Goal: Information Seeking & Learning: Learn about a topic

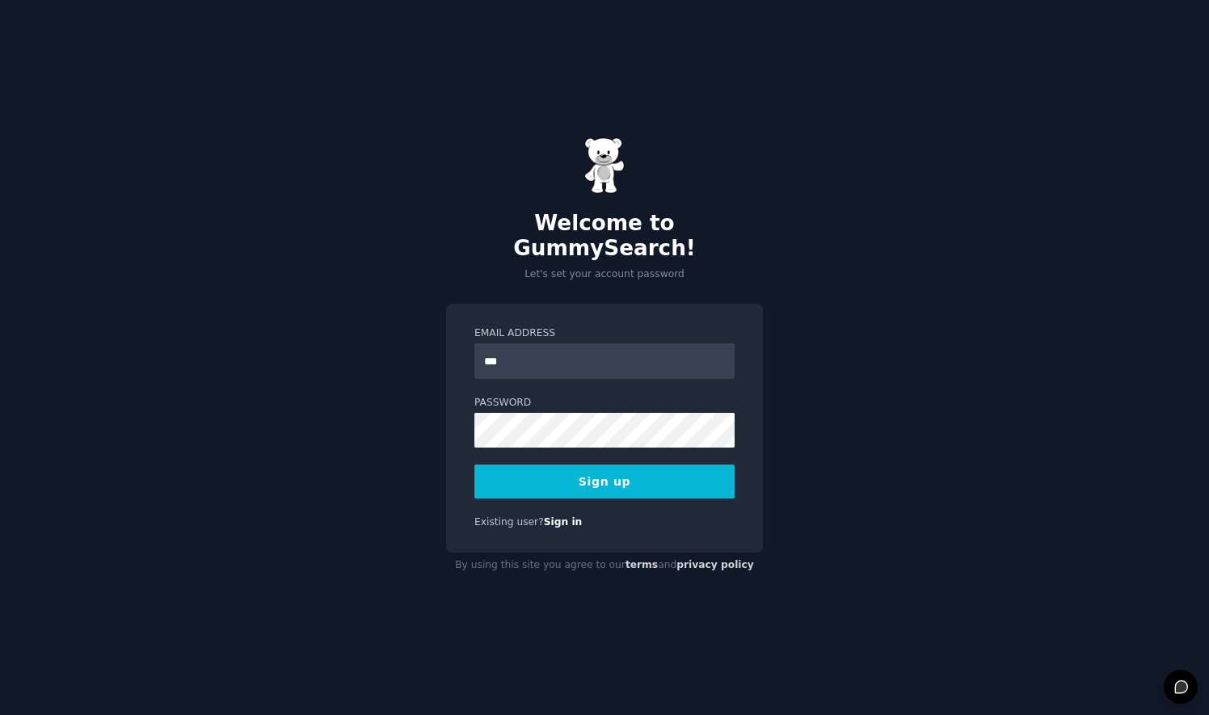
type input "**********"
click at [603, 467] on button "Sign up" at bounding box center [604, 482] width 260 height 34
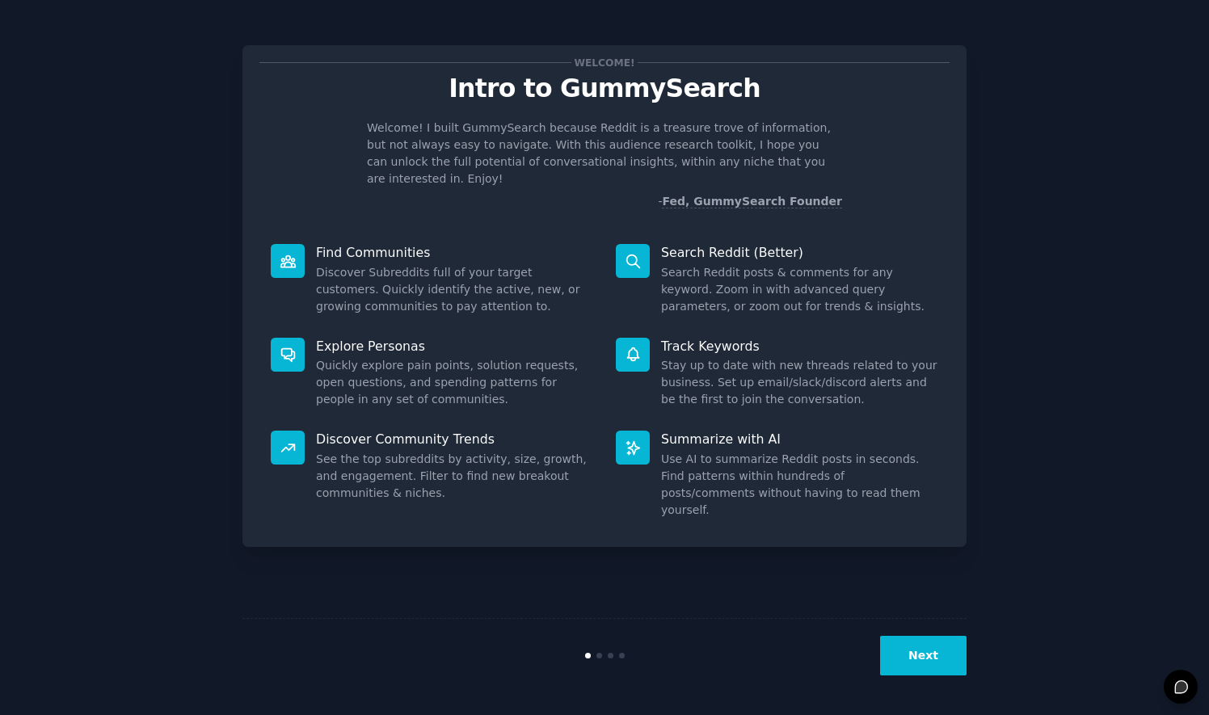
click at [920, 658] on button "Next" at bounding box center [923, 656] width 86 height 40
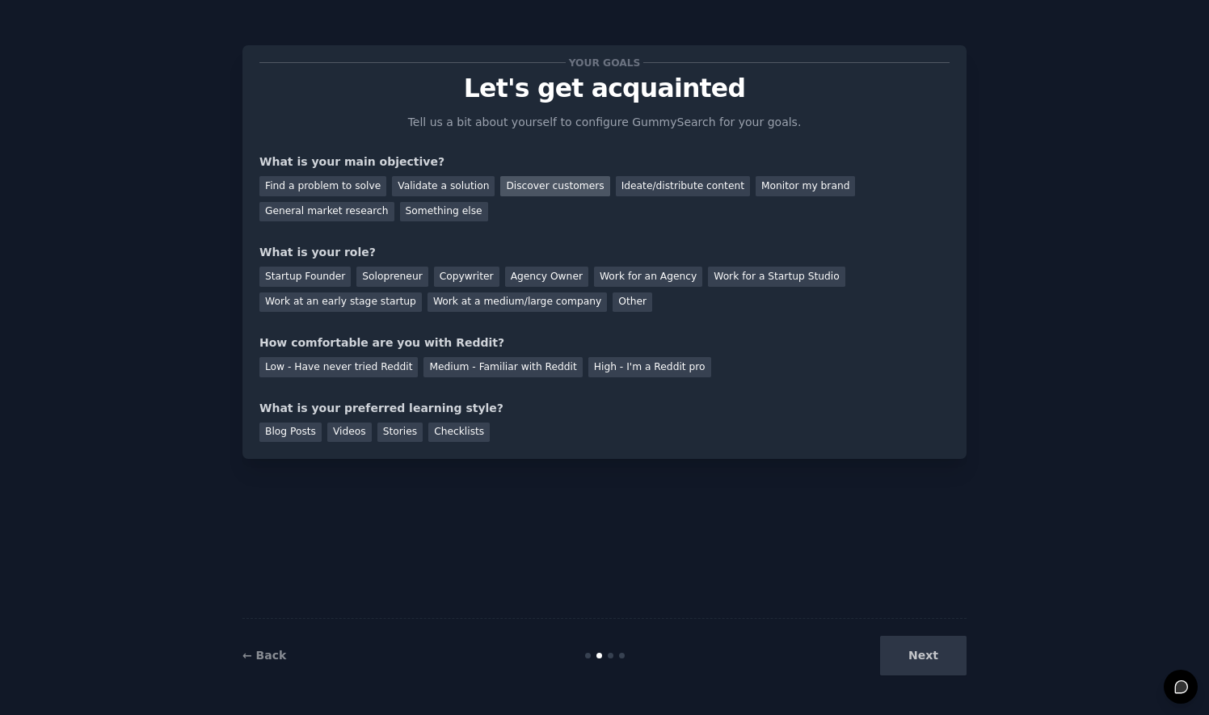
click at [510, 183] on div "Discover customers" at bounding box center [554, 186] width 109 height 20
click at [430, 192] on div "Validate a solution" at bounding box center [443, 186] width 103 height 20
click at [502, 183] on div "Discover customers" at bounding box center [554, 186] width 109 height 20
click at [293, 283] on div "Startup Founder" at bounding box center [304, 277] width 91 height 20
click at [440, 364] on div "Medium - Familiar with Reddit" at bounding box center [502, 367] width 158 height 20
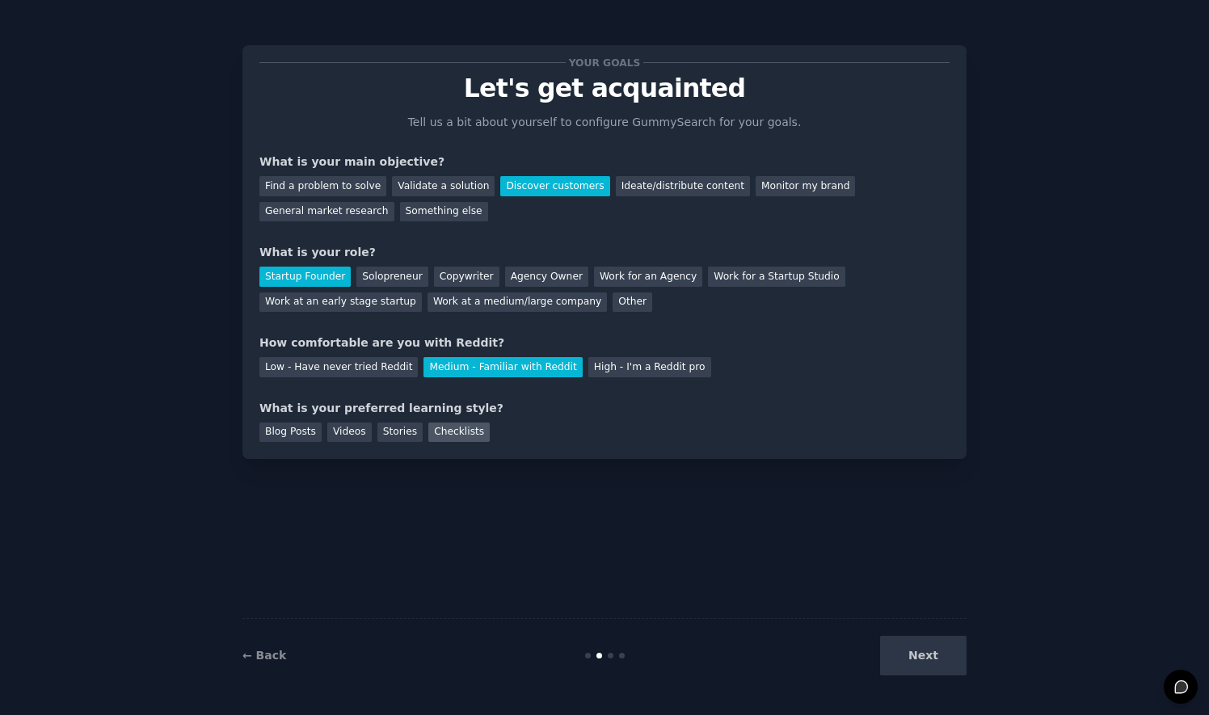
click at [428, 432] on div "Checklists" at bounding box center [458, 433] width 61 height 20
click at [928, 661] on button "Next" at bounding box center [923, 656] width 86 height 40
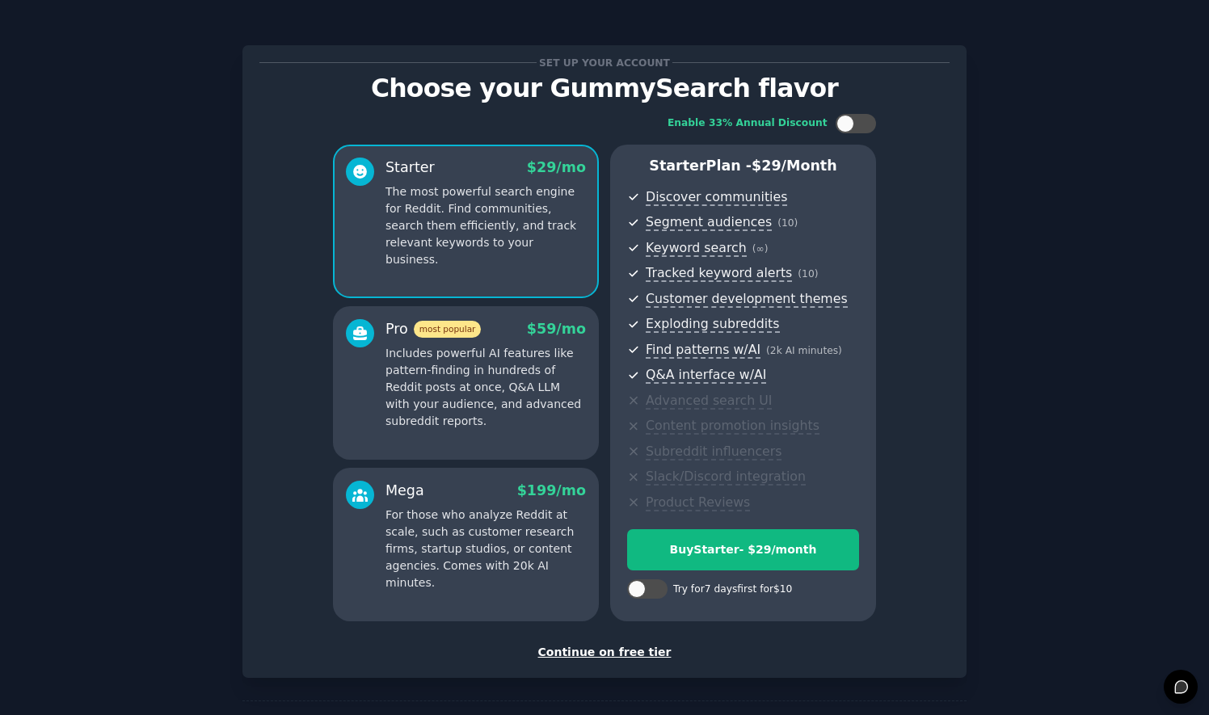
click at [611, 653] on div "Continue on free tier" at bounding box center [604, 652] width 690 height 17
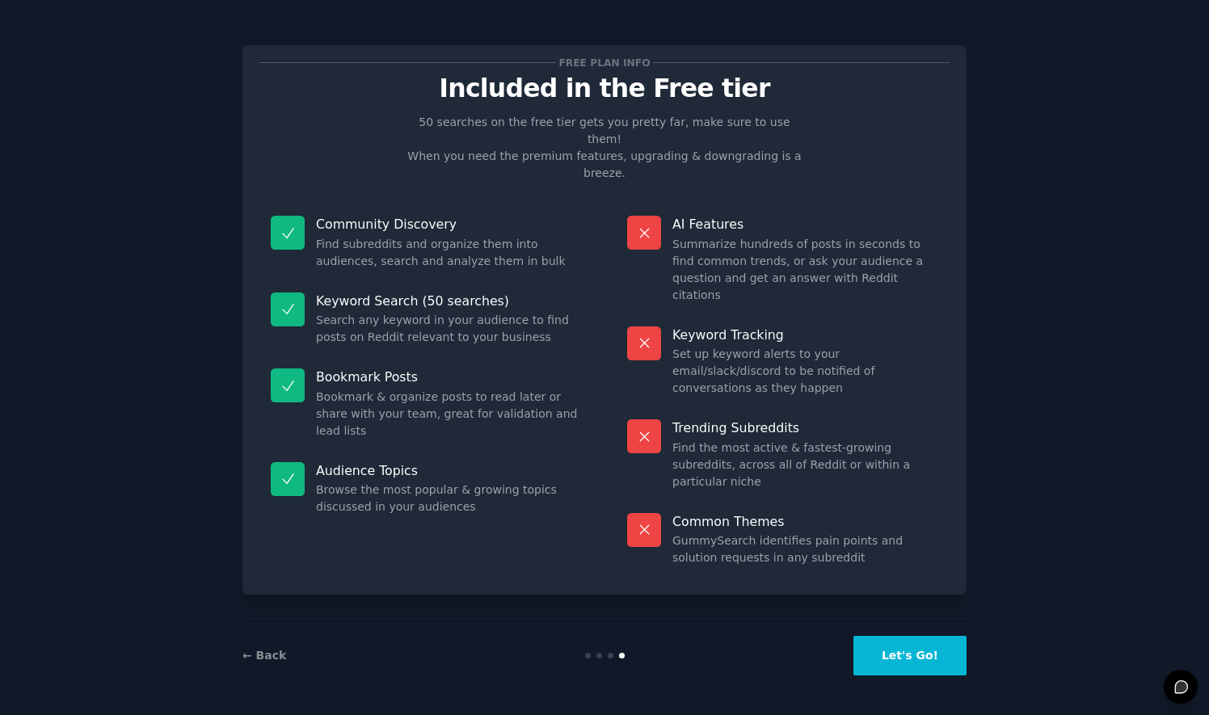
click at [906, 659] on button "Let's Go!" at bounding box center [909, 656] width 113 height 40
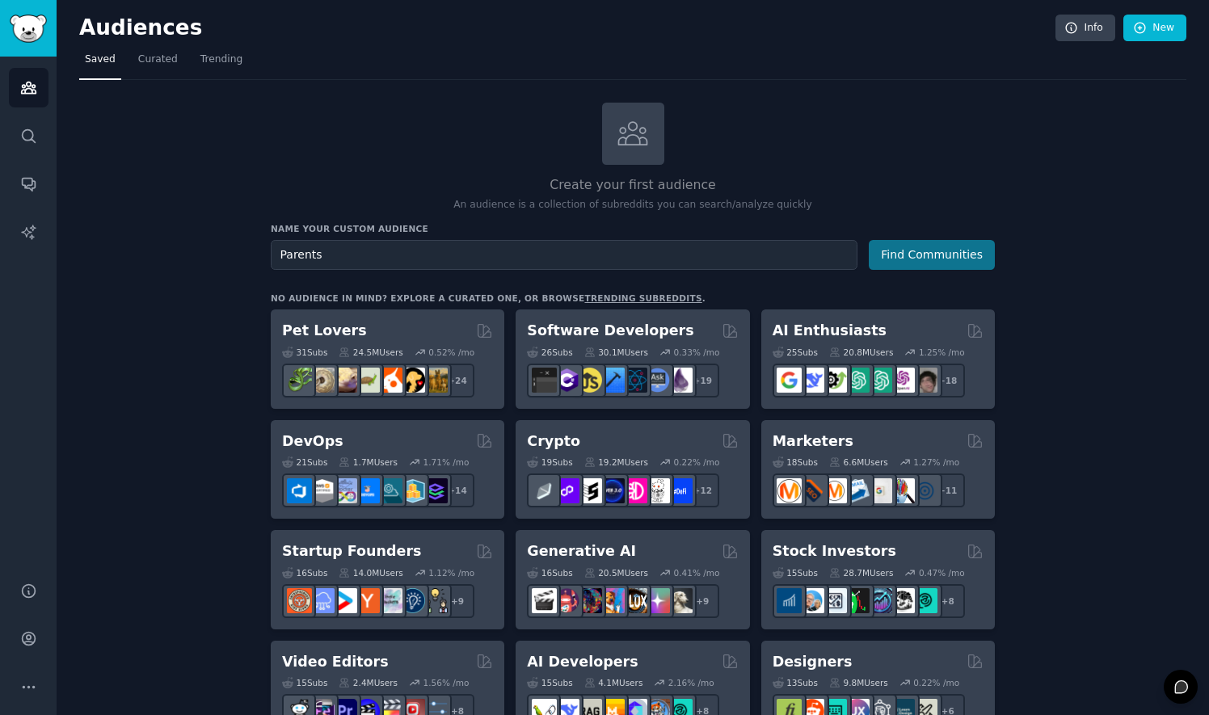
type input "Parents"
click at [898, 254] on button "Find Communities" at bounding box center [932, 255] width 126 height 30
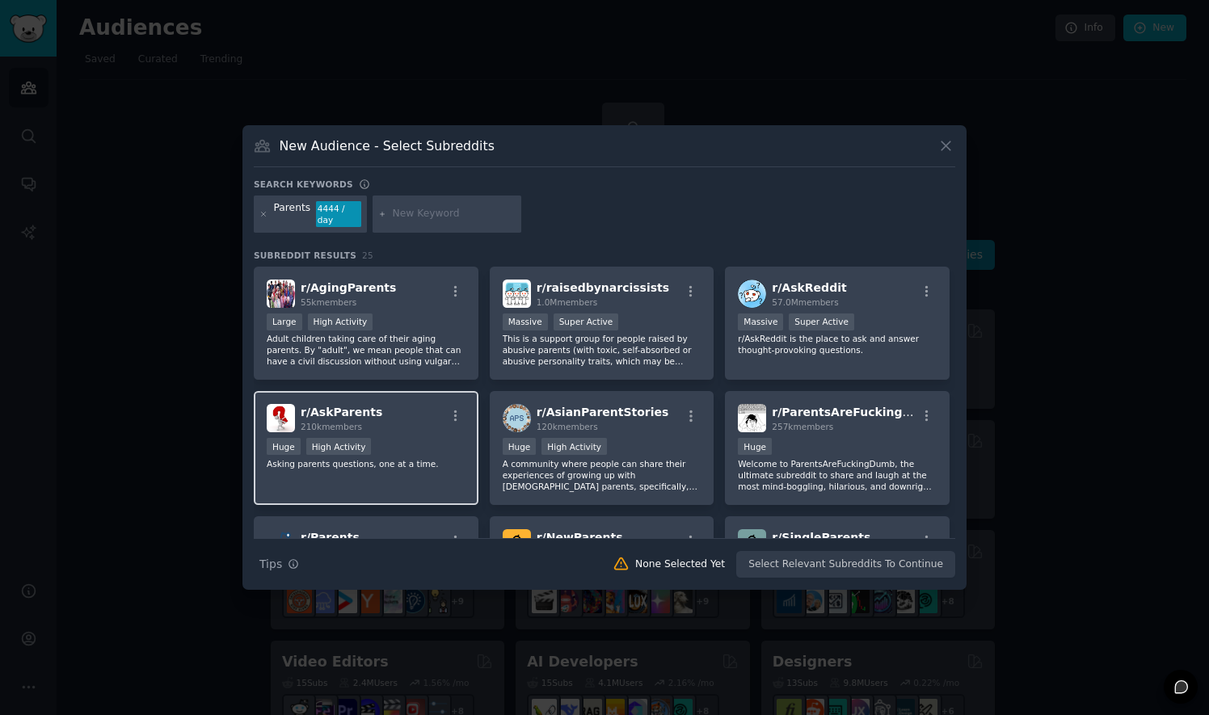
click at [389, 438] on div "Huge High Activity" at bounding box center [366, 448] width 199 height 20
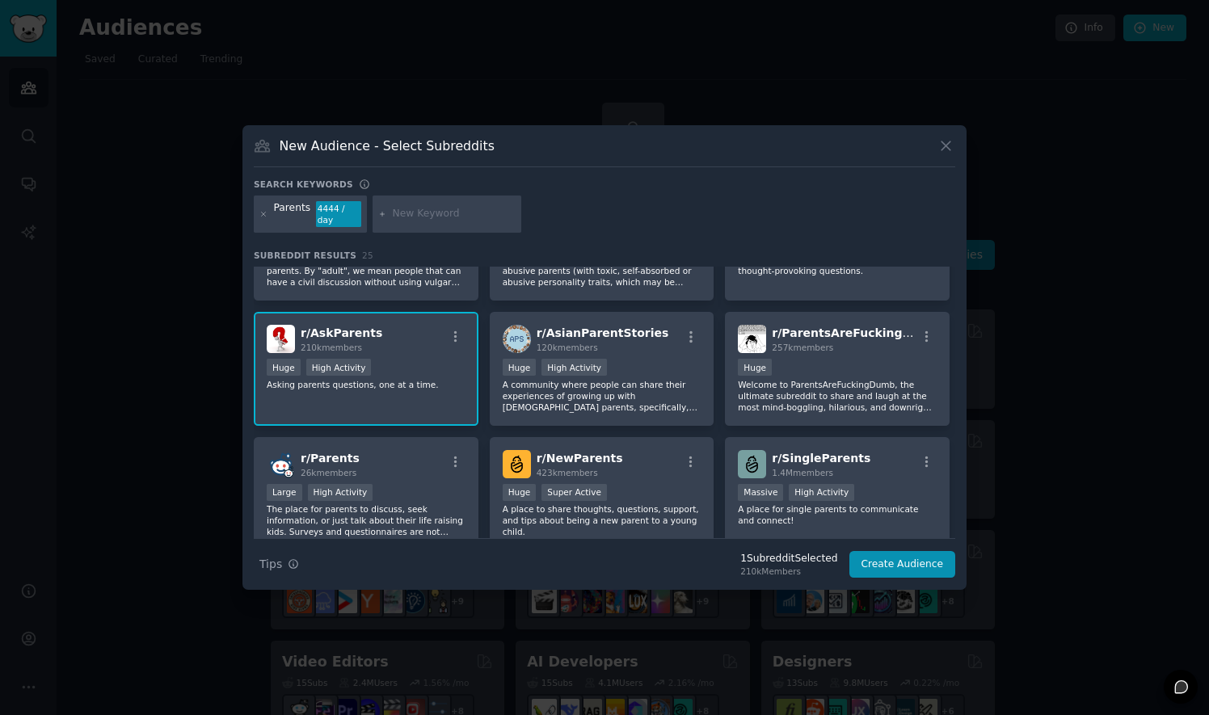
scroll to position [80, 0]
click at [832, 388] on p "Welcome to ParentsAreFuckingDumb, the ultimate subreddit to share and laugh at …" at bounding box center [837, 395] width 199 height 34
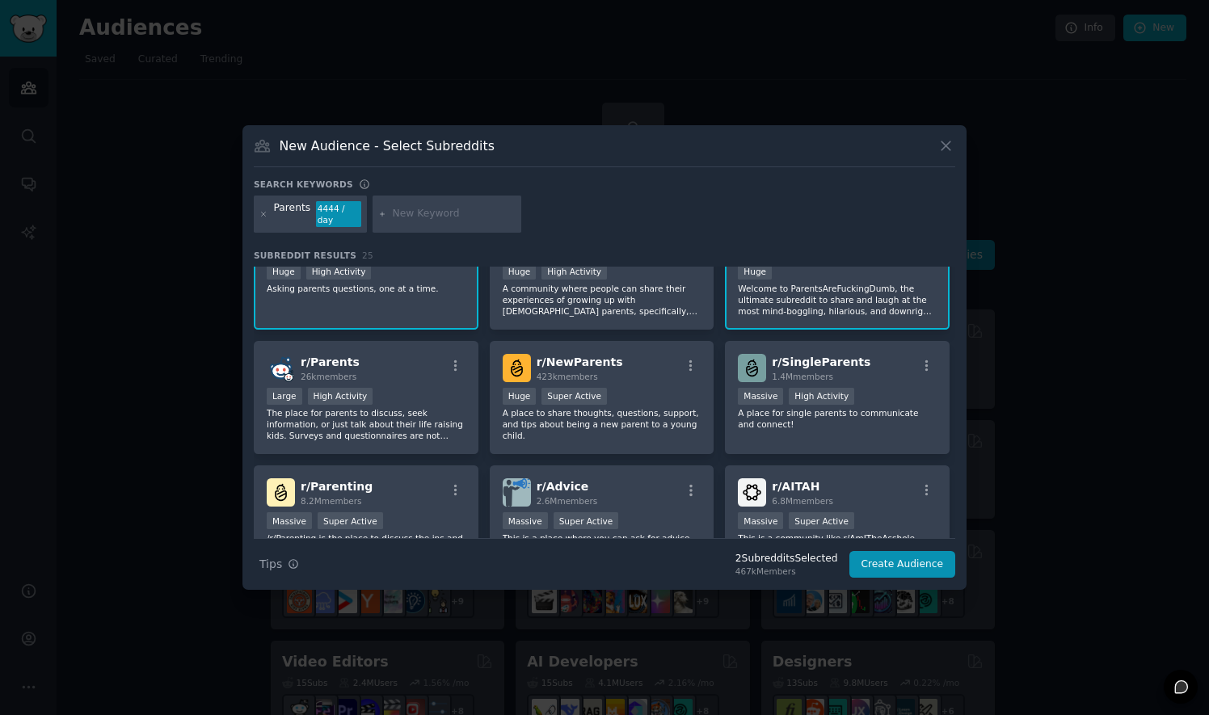
scroll to position [227, 0]
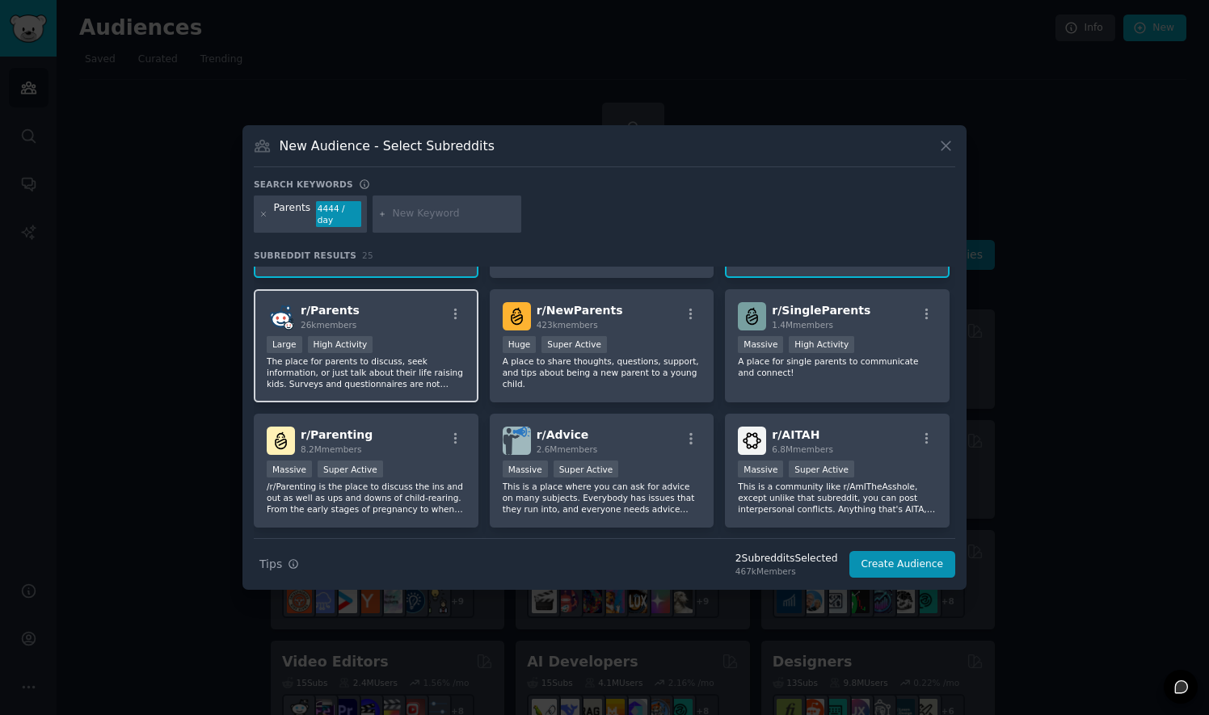
click at [368, 365] on p "The place for parents to discuss, seek information, or just talk about their li…" at bounding box center [366, 373] width 199 height 34
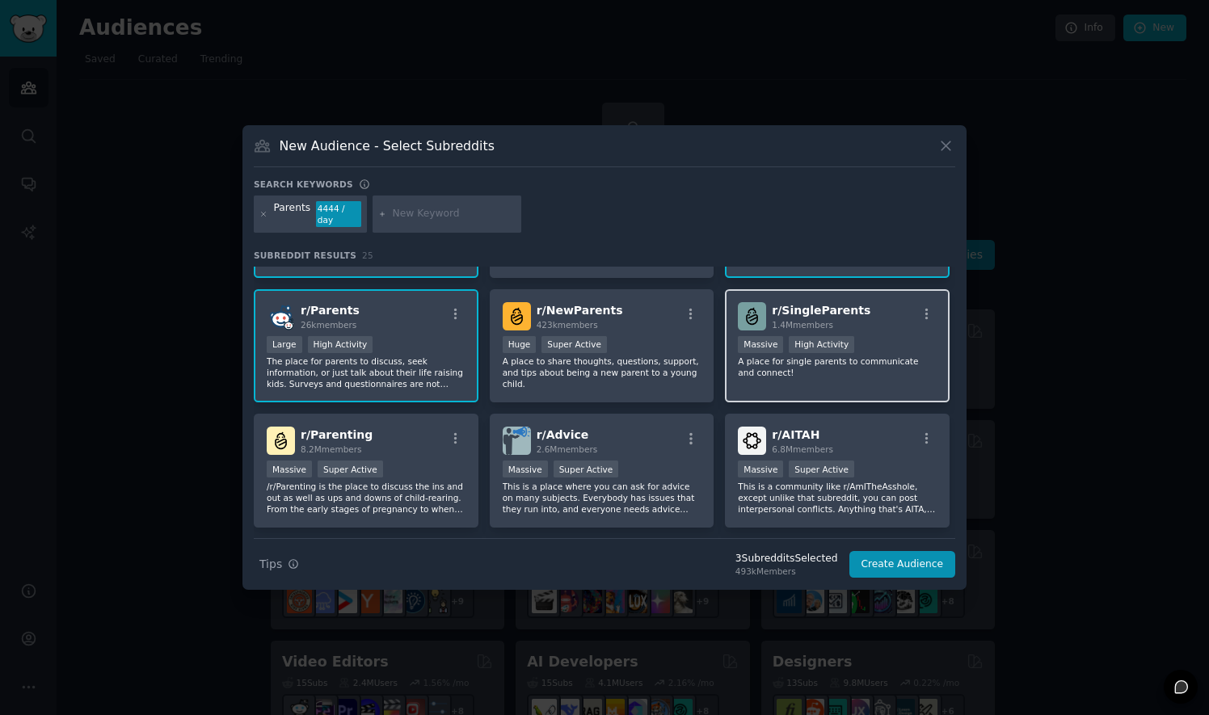
click at [823, 374] on div "r/ SingleParents 1.4M members Massive High Activity A place for single parents …" at bounding box center [837, 346] width 225 height 114
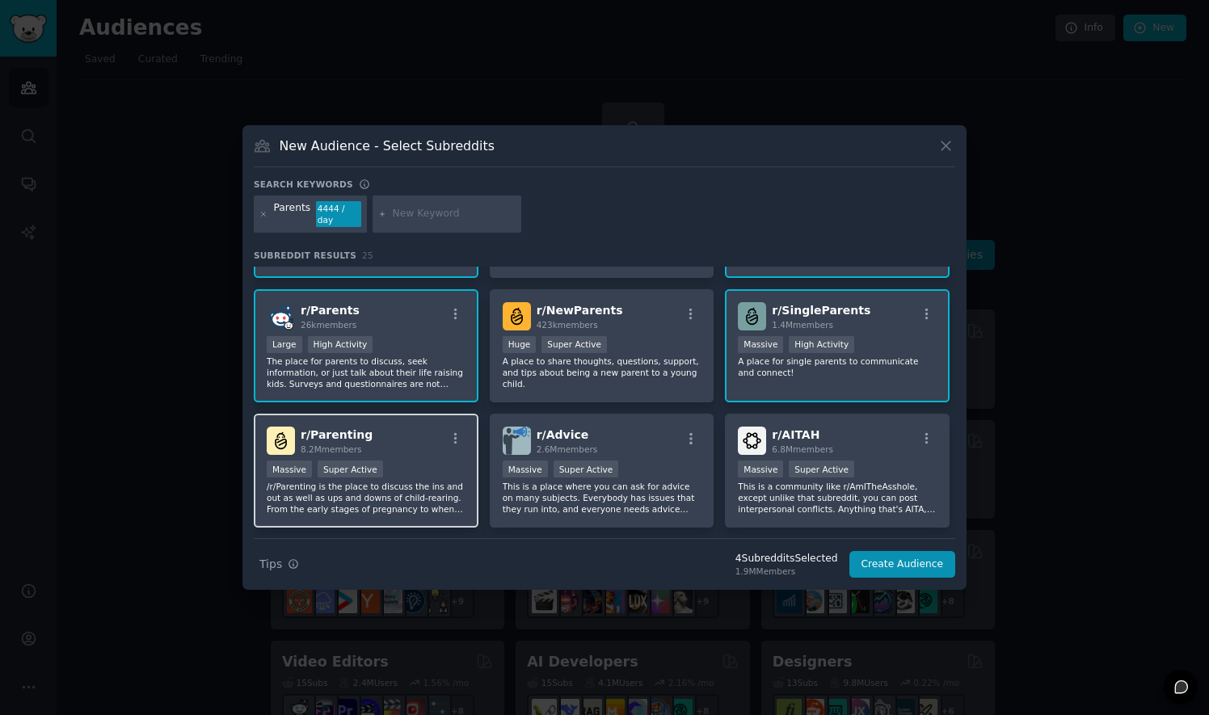
click at [409, 487] on p "/r/Parenting is the place to discuss the ins and out as well as ups and downs o…" at bounding box center [366, 498] width 199 height 34
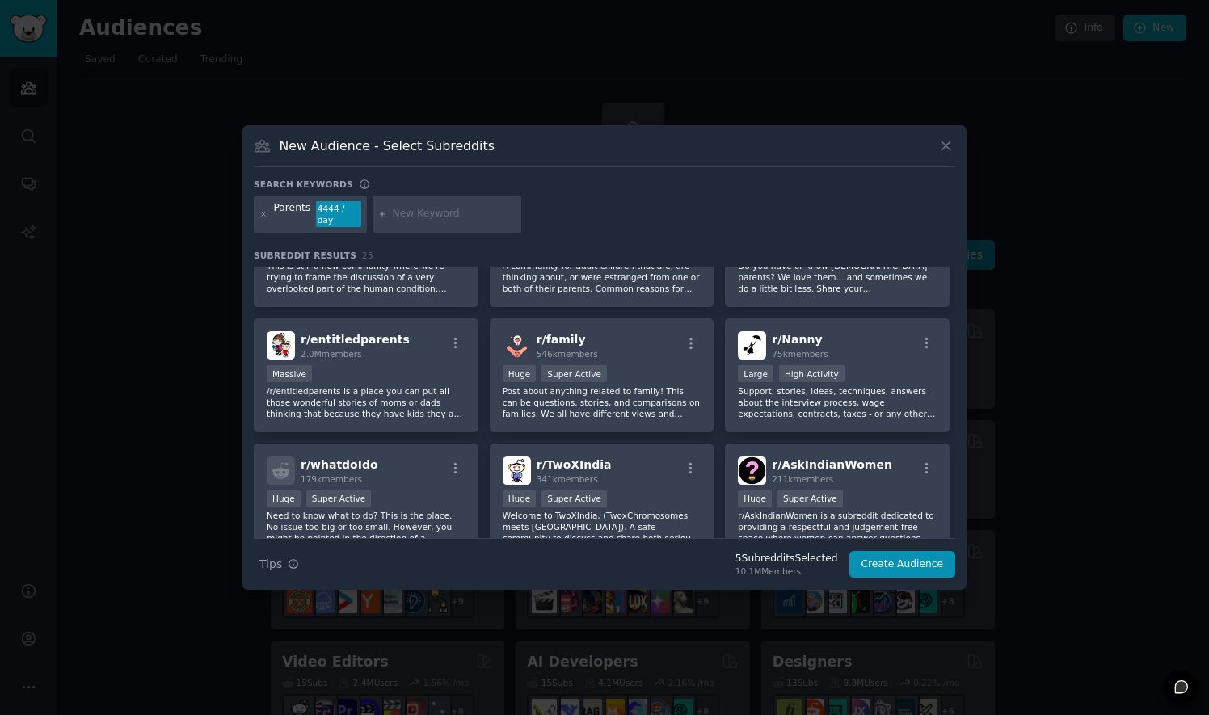
scroll to position [577, 0]
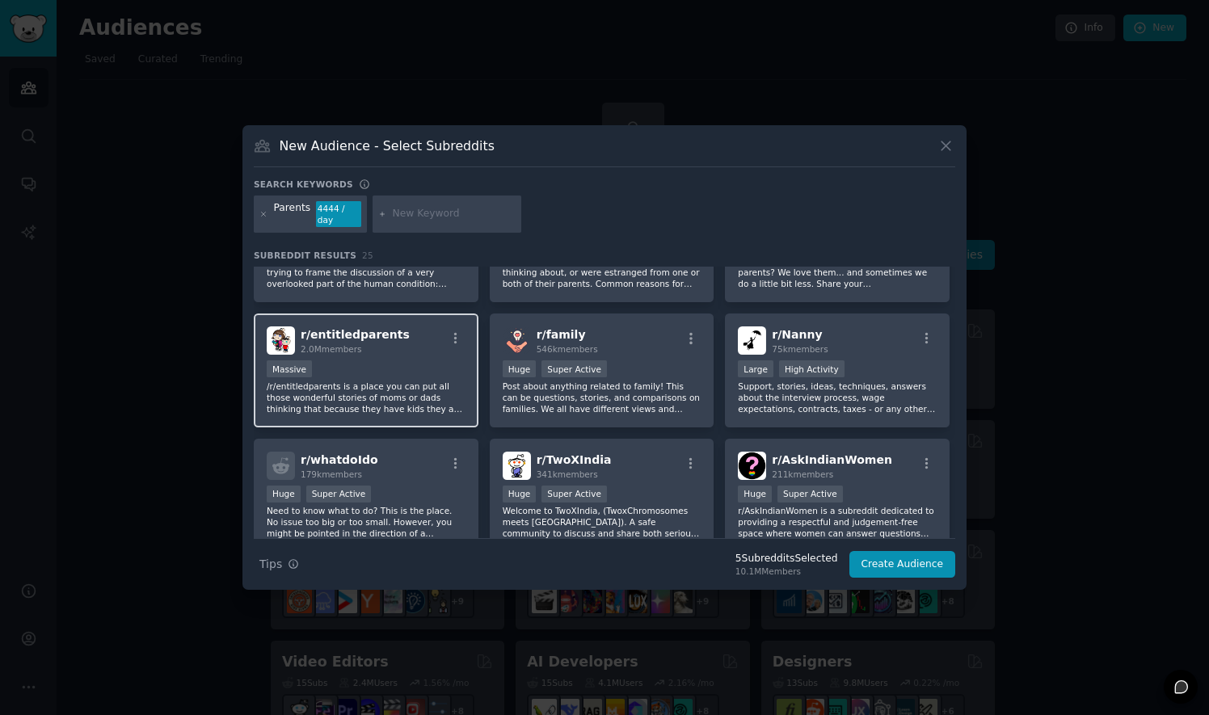
click at [362, 373] on div "Massive" at bounding box center [366, 370] width 199 height 20
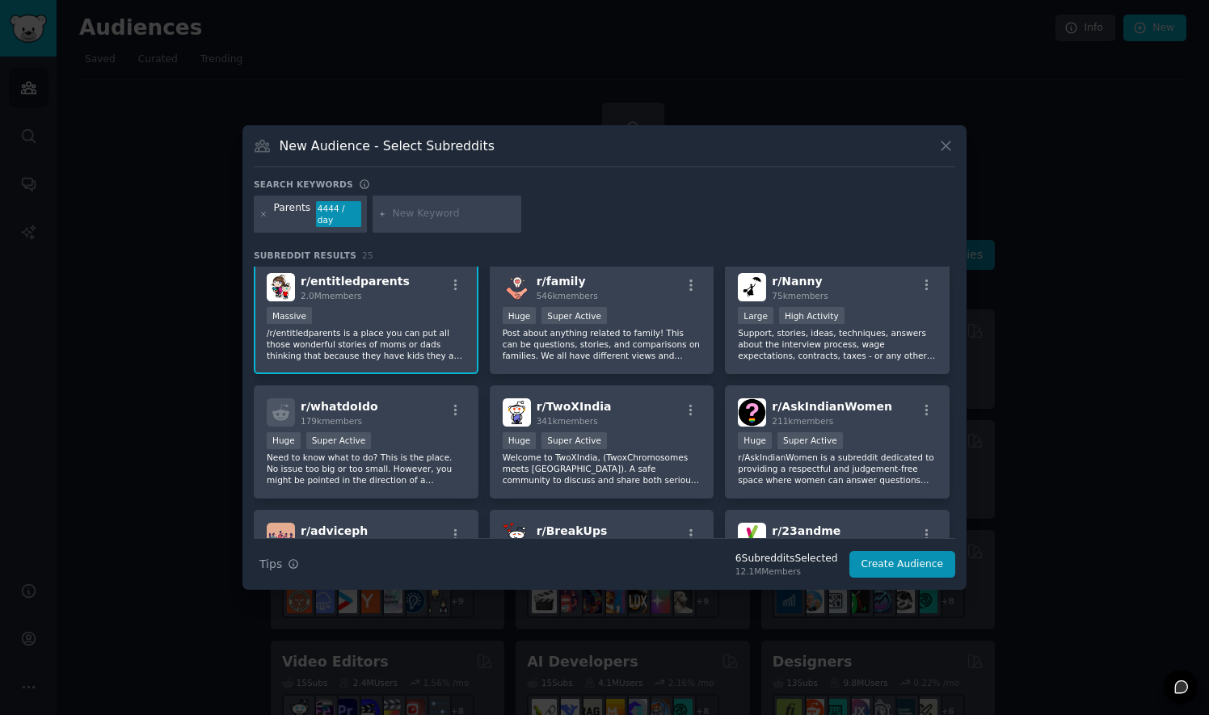
scroll to position [656, 0]
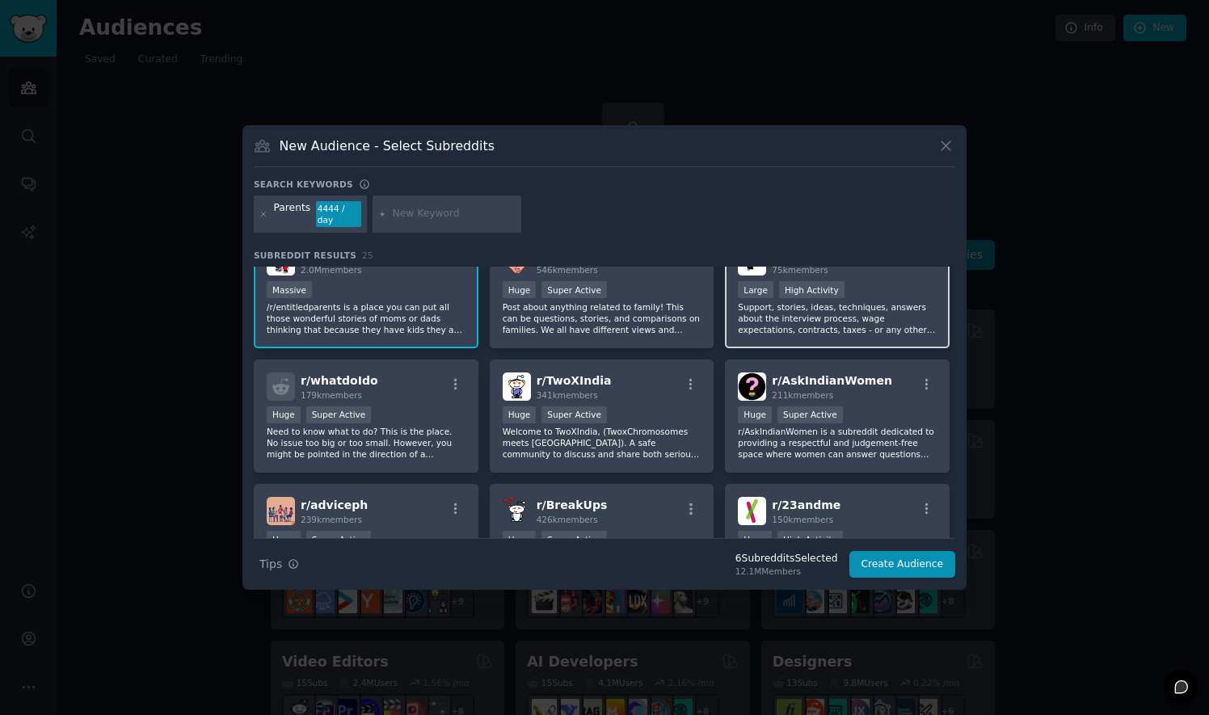
click at [889, 319] on p "Support, stories, ideas, techniques, answers about the interview process, wage …" at bounding box center [837, 318] width 199 height 34
drag, startPoint x: 955, startPoint y: 423, endPoint x: 956, endPoint y: 446, distance: 22.6
click at [956, 446] on div "New Audience - Select Subreddits Search keywords Parents 4444 / day Subreddit R…" at bounding box center [604, 357] width 724 height 465
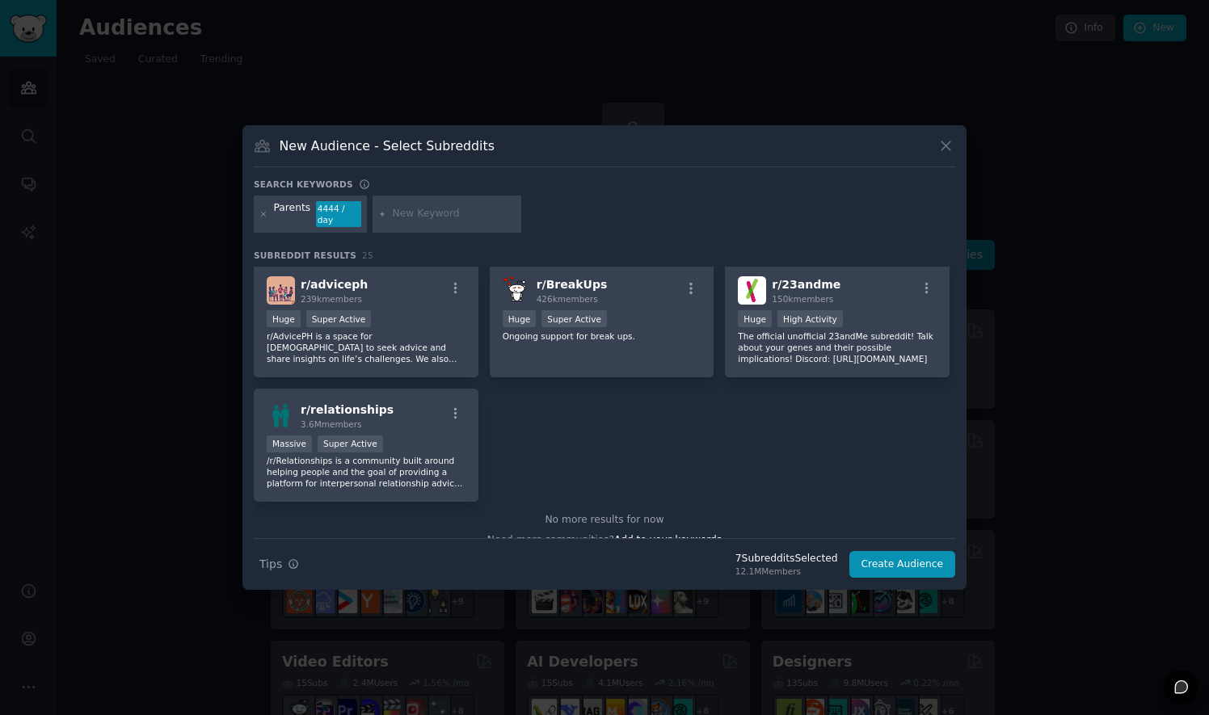
scroll to position [883, 0]
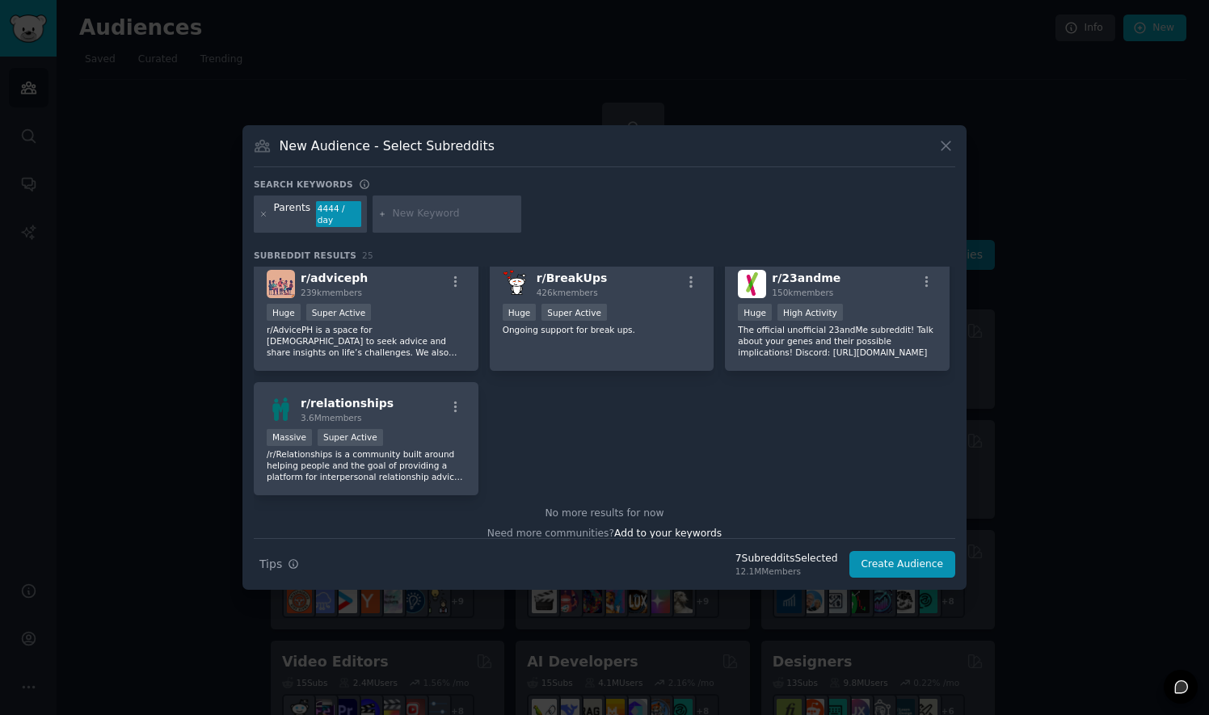
click at [393, 221] on input "text" at bounding box center [454, 214] width 123 height 15
type input "Routines"
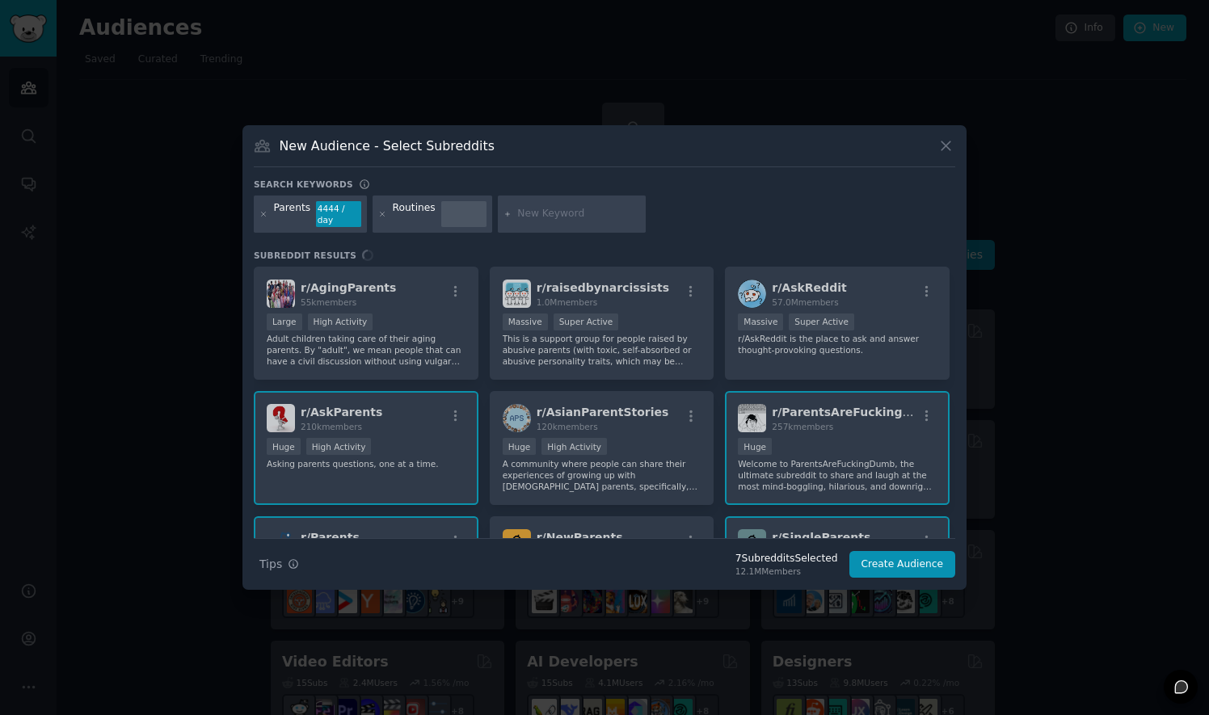
click at [546, 214] on input "text" at bounding box center [578, 214] width 123 height 15
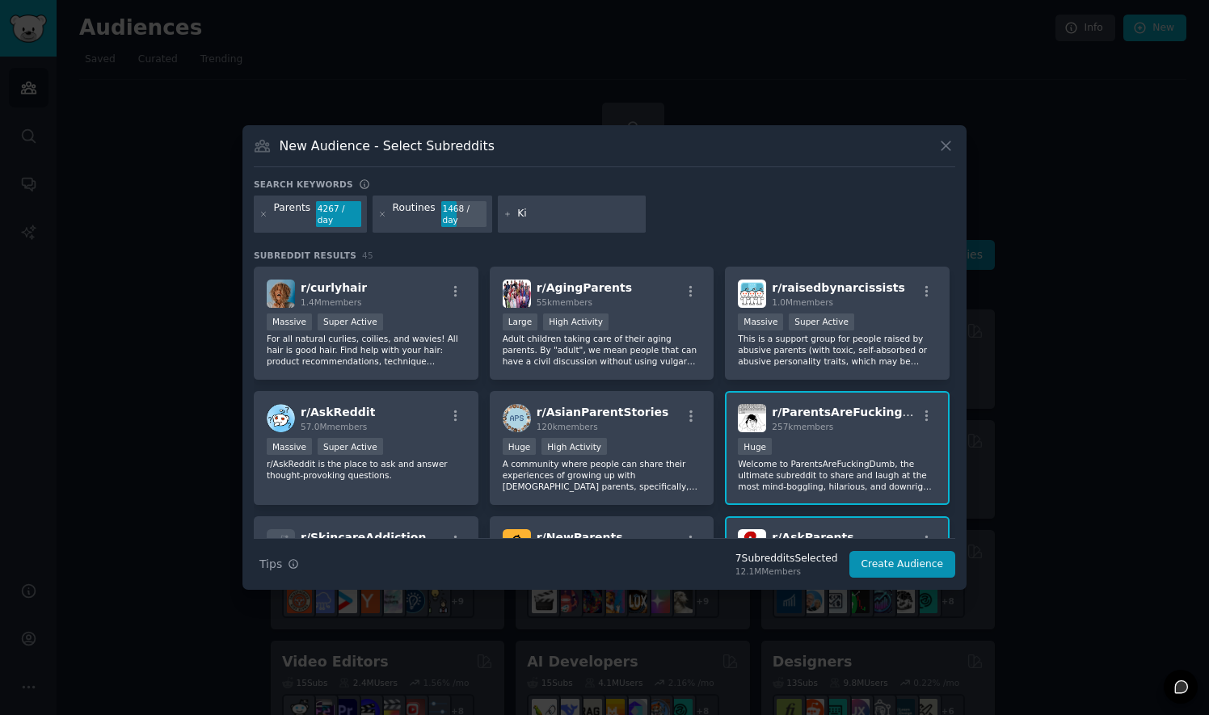
type input "K"
drag, startPoint x: 578, startPoint y: 210, endPoint x: 501, endPoint y: 215, distance: 76.9
click at [501, 215] on div "Child Phycology" at bounding box center [572, 214] width 149 height 37
type input "Child Phycology"
paste input "Child Psychology."
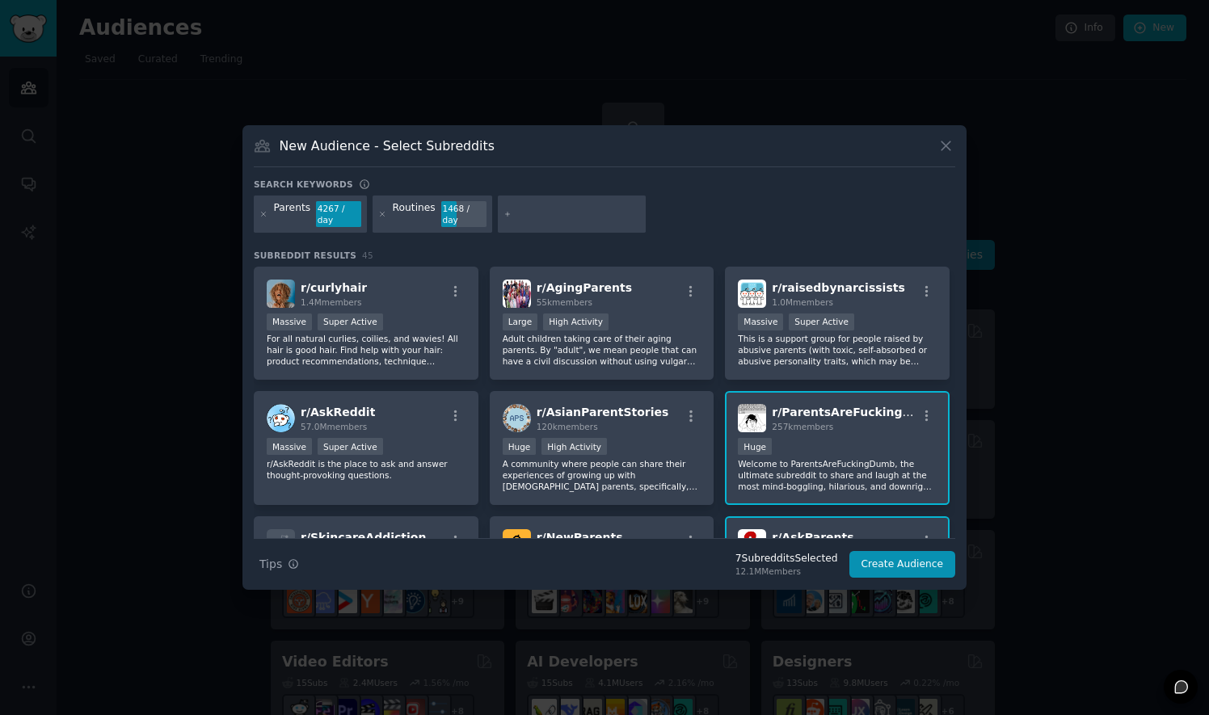
type input "Child Psychology."
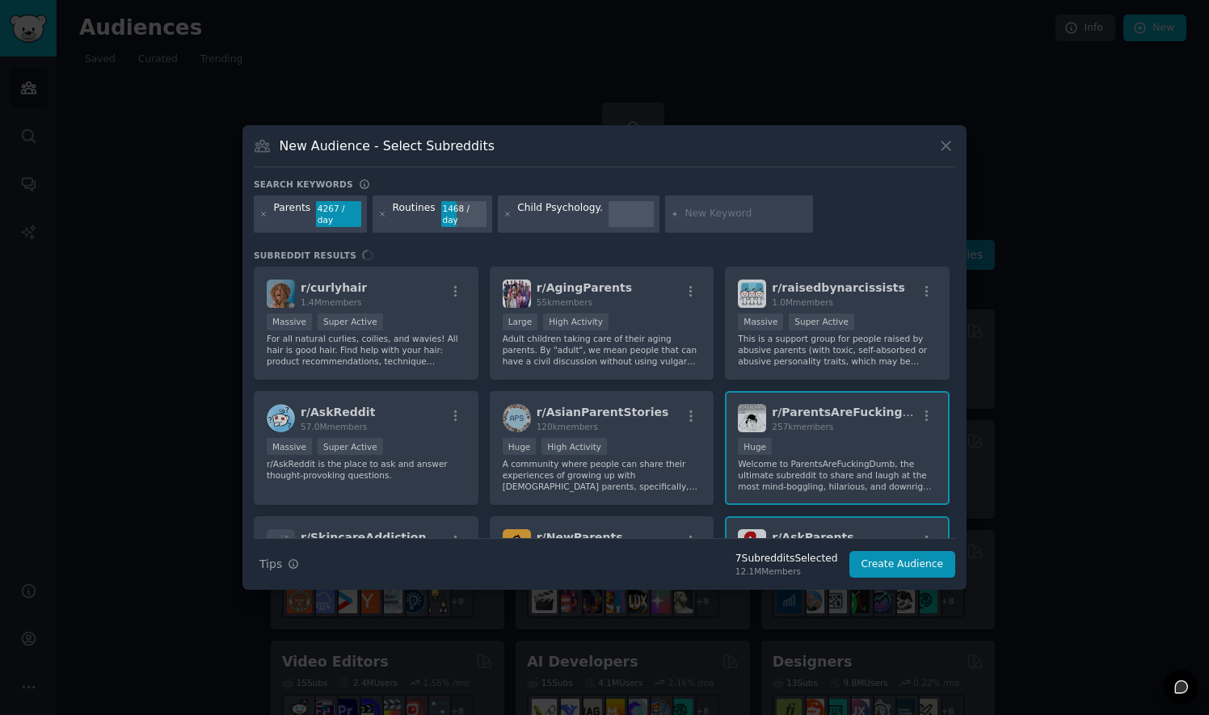
click at [585, 215] on div "Child Psychology." at bounding box center [579, 214] width 162 height 37
click at [582, 216] on div "Child Psychology." at bounding box center [560, 214] width 86 height 26
click at [566, 215] on div "Child Psychology." at bounding box center [560, 214] width 86 height 26
click at [684, 212] on input "text" at bounding box center [745, 214] width 123 height 15
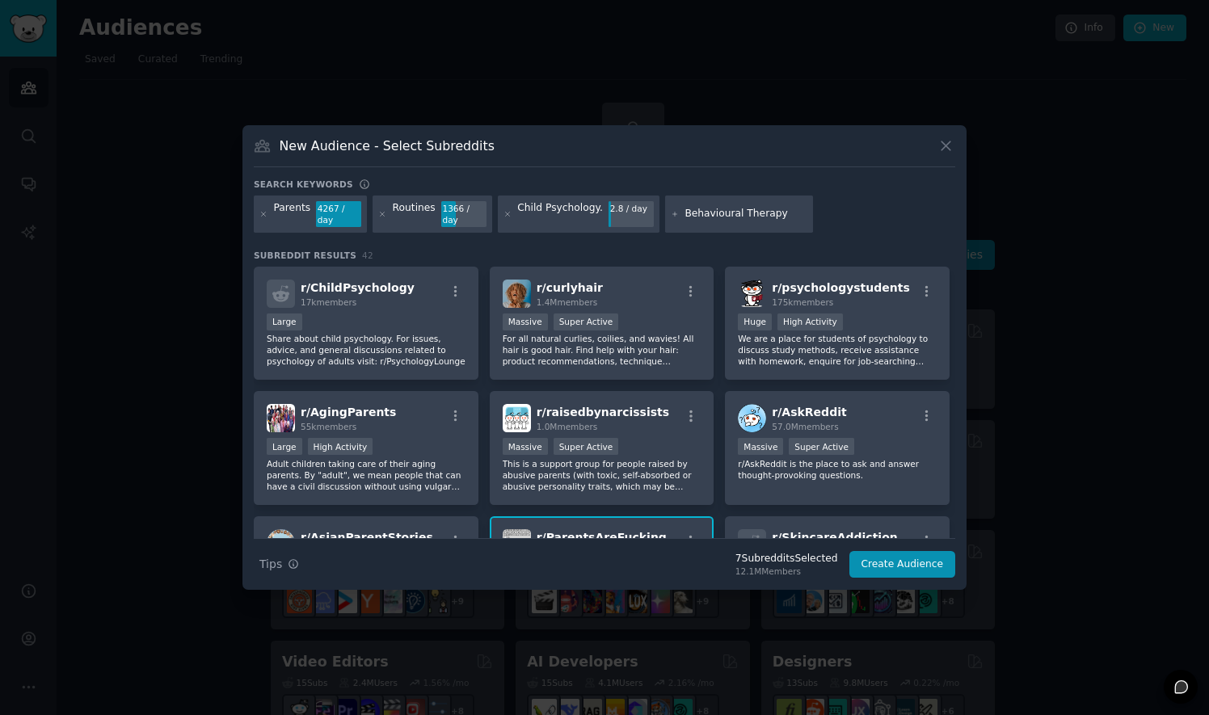
type input "Behavioural Therapy"
click at [608, 213] on div "2.8 / day" at bounding box center [630, 208] width 45 height 15
click at [571, 217] on div "Child Psychology." at bounding box center [560, 214] width 86 height 26
click at [505, 213] on icon at bounding box center [507, 214] width 4 height 4
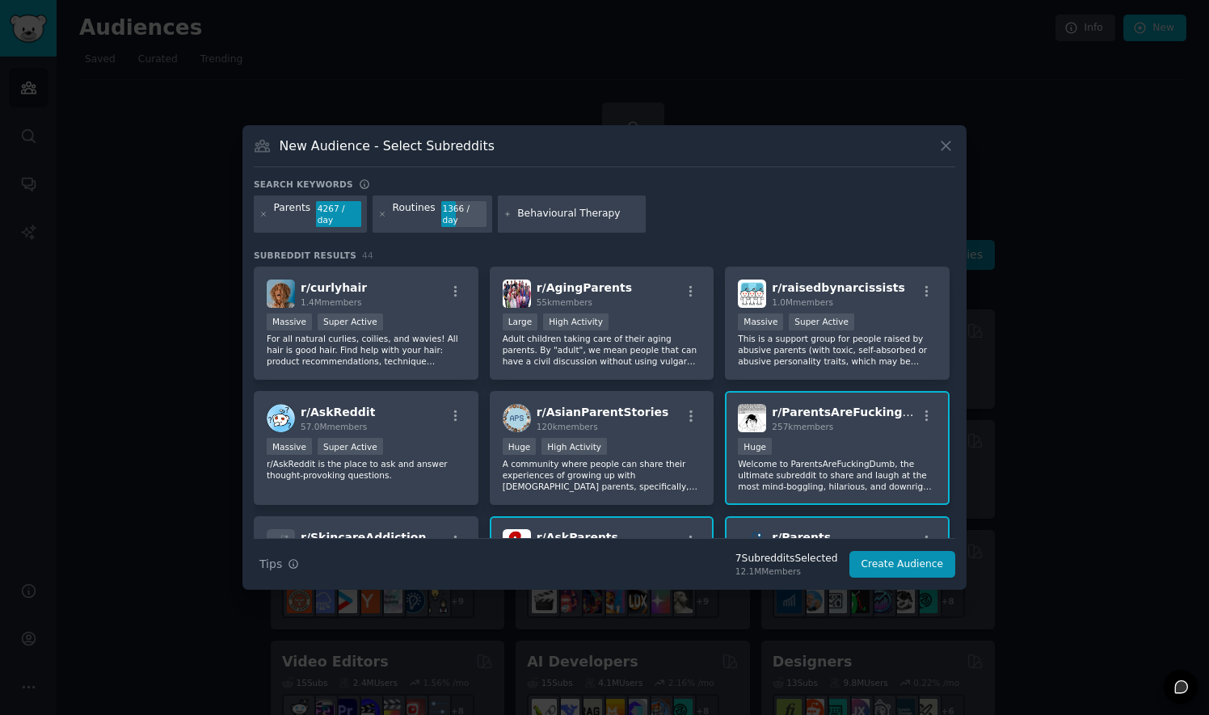
click at [645, 214] on div "Parents 4267 / day Routines 1366 / day Behavioural Therapy" at bounding box center [604, 217] width 701 height 43
click at [648, 216] on div "Parents 4267 / day Routines 1366 / day Behavioural Therapy" at bounding box center [604, 217] width 701 height 43
click at [950, 310] on div "r/ curlyhair 1.4M members Massive Super Active For all natural curlies, coilies…" at bounding box center [604, 511] width 701 height 488
click at [869, 560] on button "Create Audience" at bounding box center [902, 564] width 107 height 27
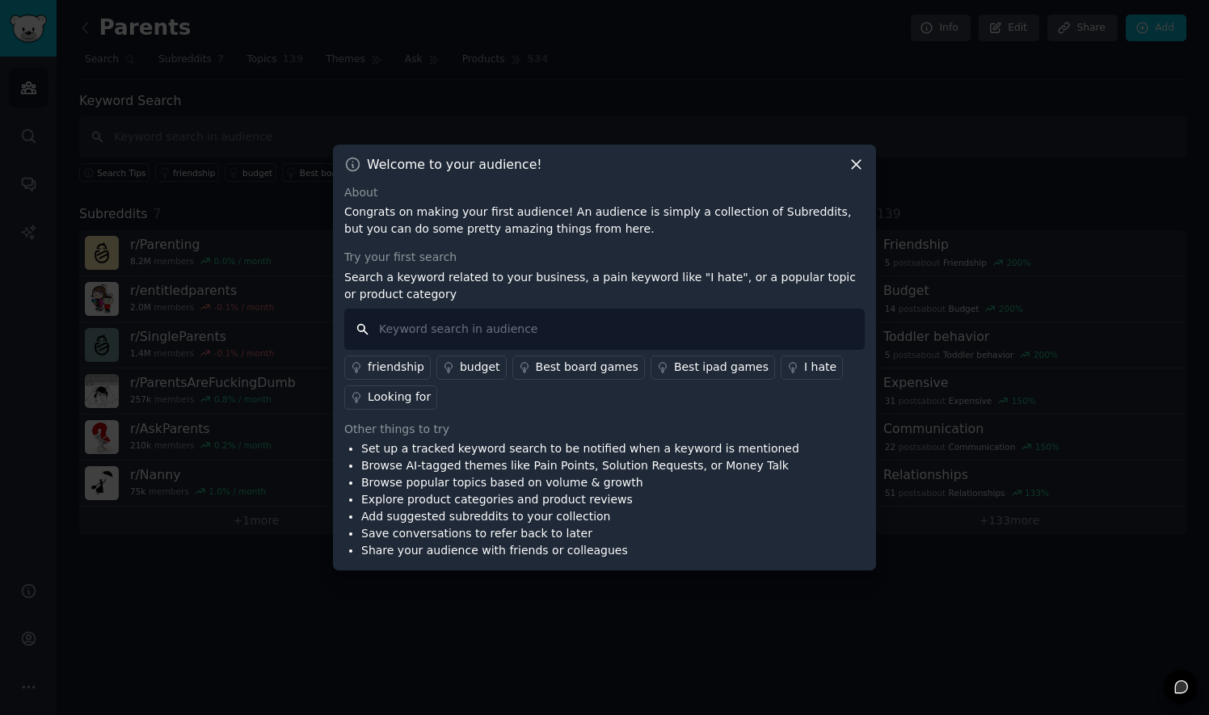
click at [438, 329] on input "text" at bounding box center [604, 329] width 520 height 41
paste input "Child Psychology."
type input "Child Psychology"
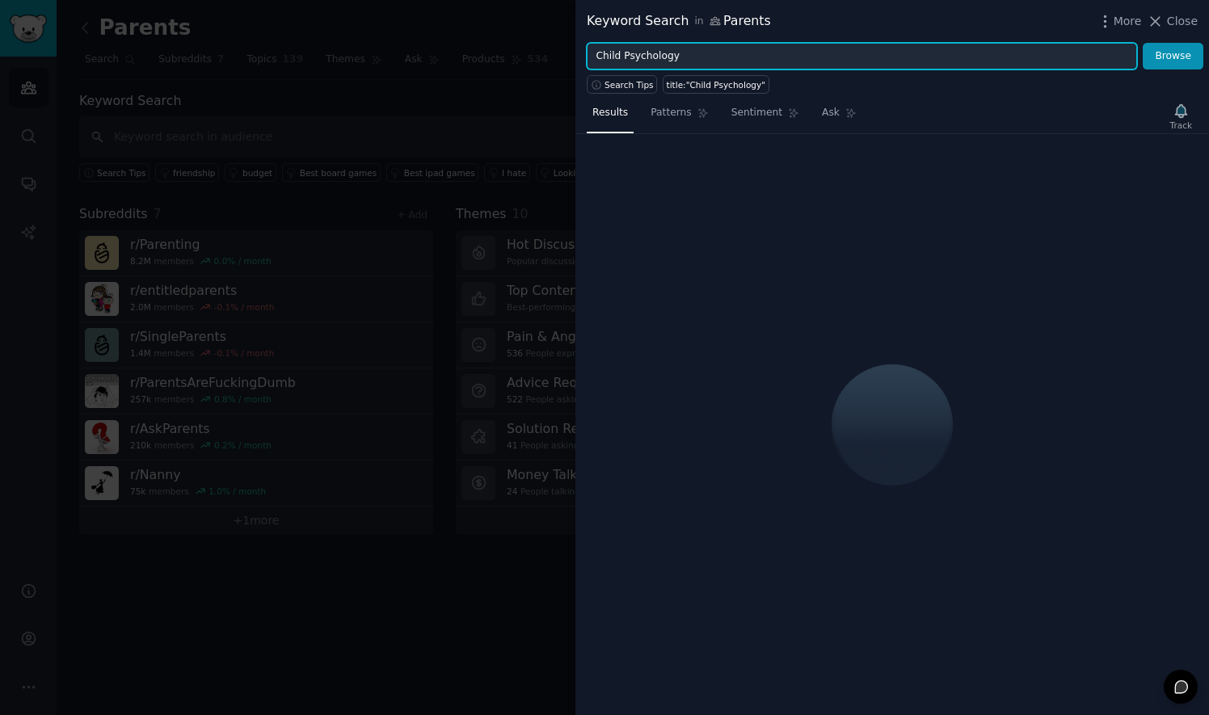
drag, startPoint x: 688, startPoint y: 59, endPoint x: 596, endPoint y: 48, distance: 93.5
click at [512, 36] on div "Keyword Search in Parents More Close Child Psychology Browse Search Tips title:…" at bounding box center [604, 357] width 1209 height 715
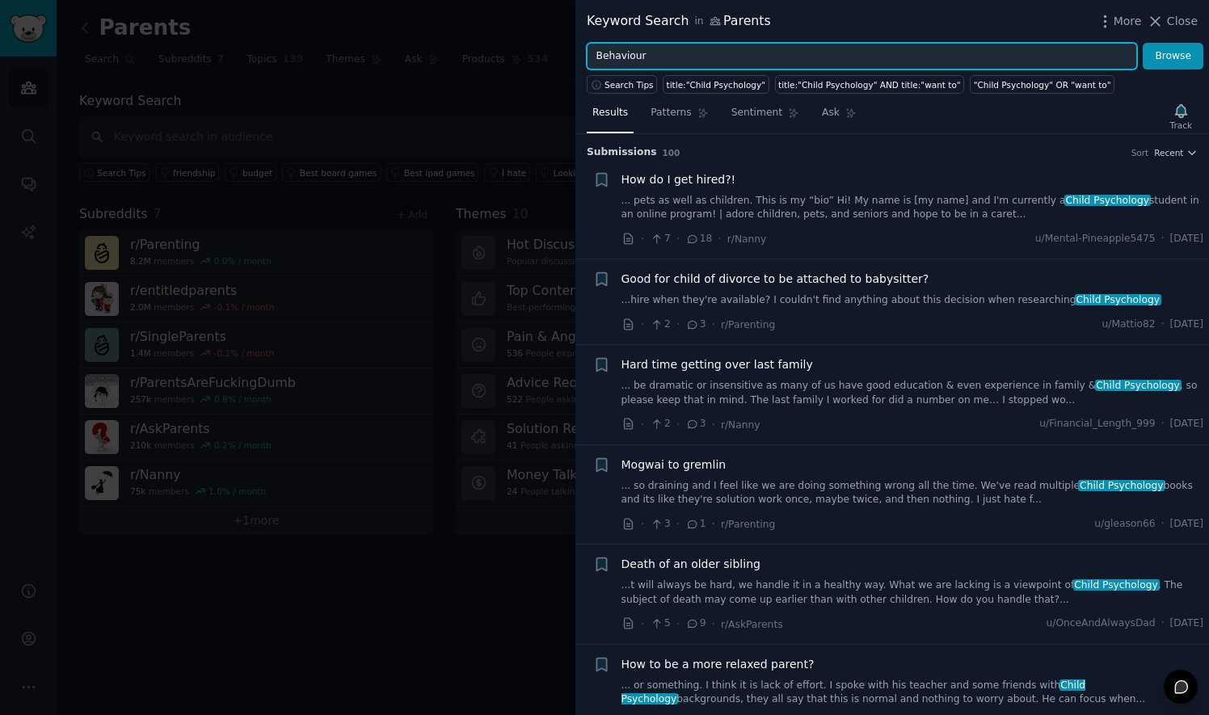
click at [1143, 43] on button "Browse" at bounding box center [1173, 56] width 61 height 27
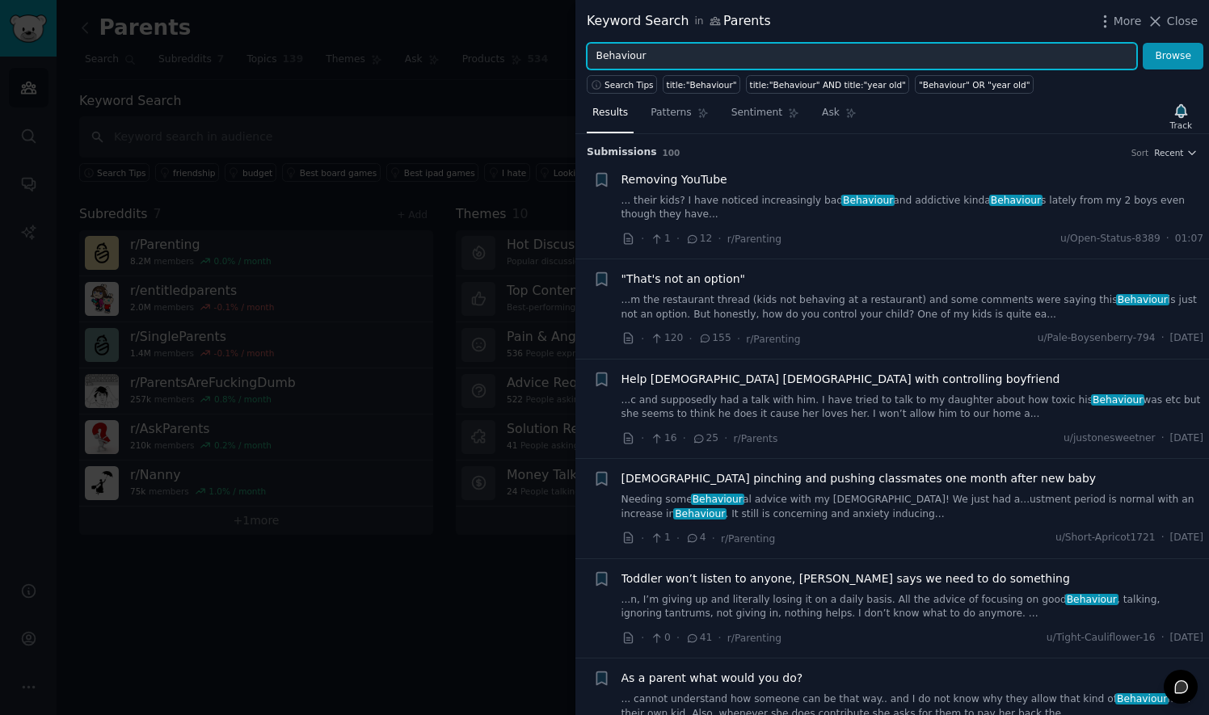
drag, startPoint x: 607, startPoint y: 42, endPoint x: 541, endPoint y: 44, distance: 66.3
click at [541, 44] on div "Keyword Search in Parents More Close Behaviour Browse Search Tips title:"Behavi…" at bounding box center [604, 357] width 1209 height 715
type input "routine"
click at [1143, 43] on button "Browse" at bounding box center [1173, 56] width 61 height 27
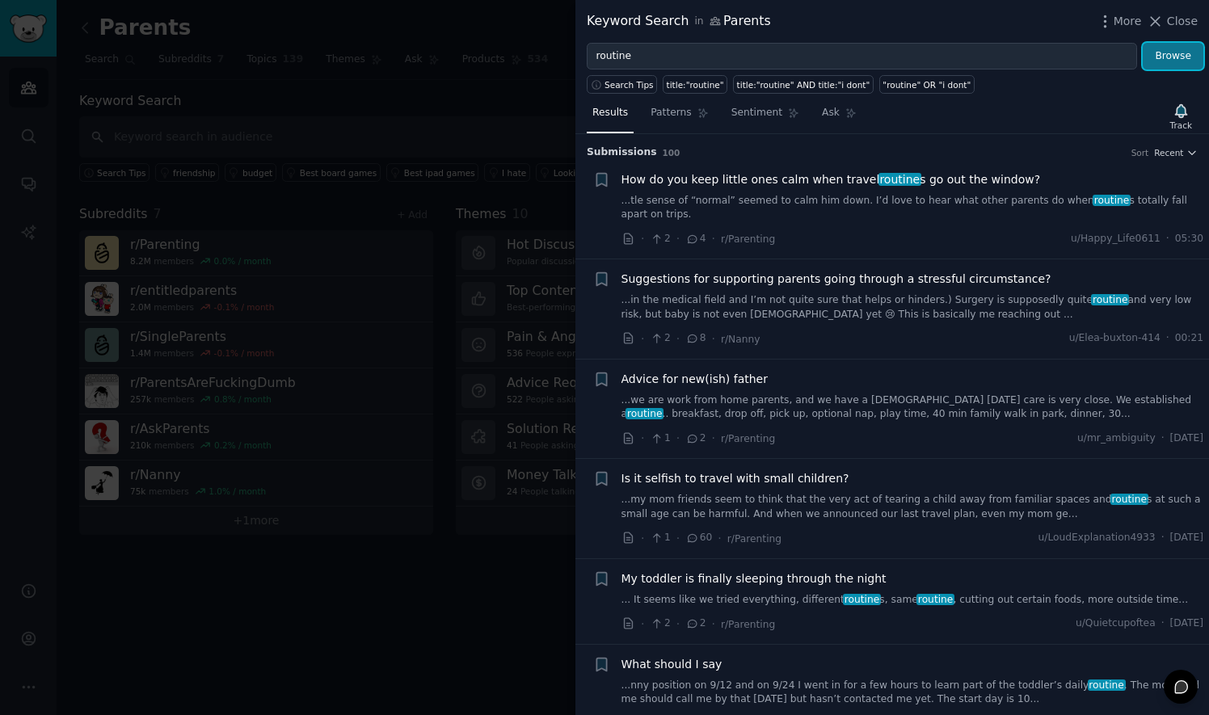
click at [1168, 52] on button "Browse" at bounding box center [1173, 56] width 61 height 27
